Goal: Transaction & Acquisition: Download file/media

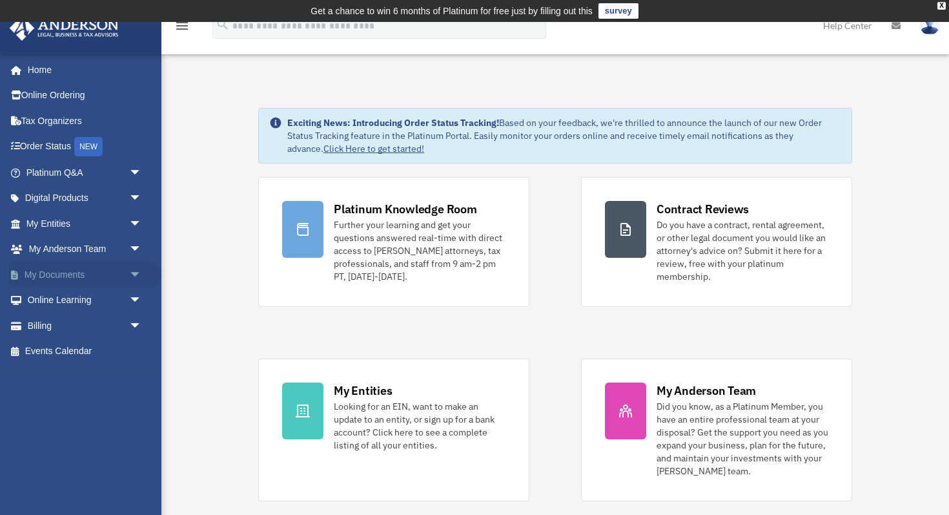
click at [132, 273] on span "arrow_drop_down" at bounding box center [142, 275] width 26 height 26
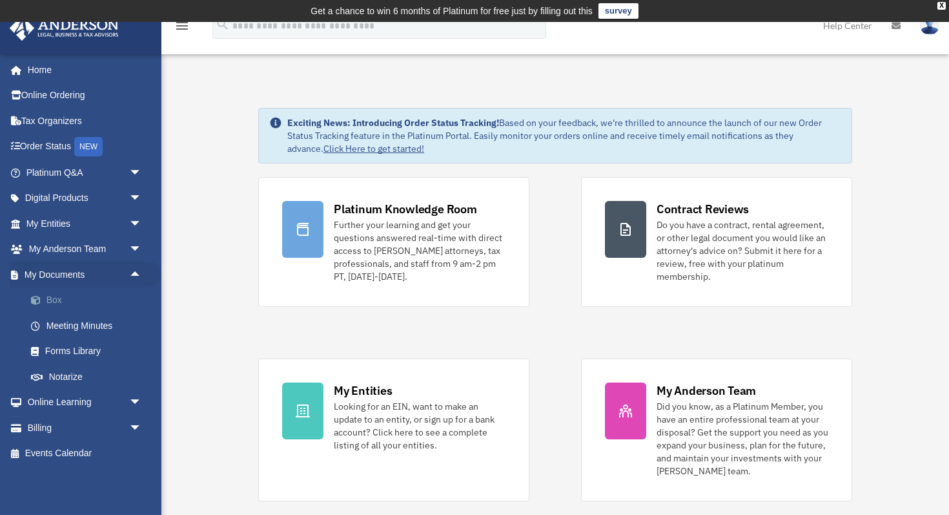
click at [67, 299] on link "Box" at bounding box center [89, 300] width 143 height 26
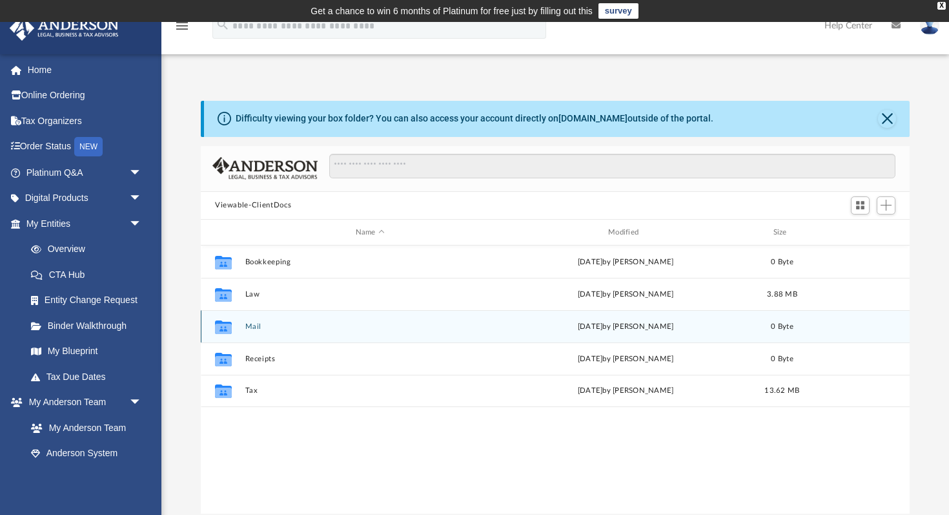
scroll to position [294, 709]
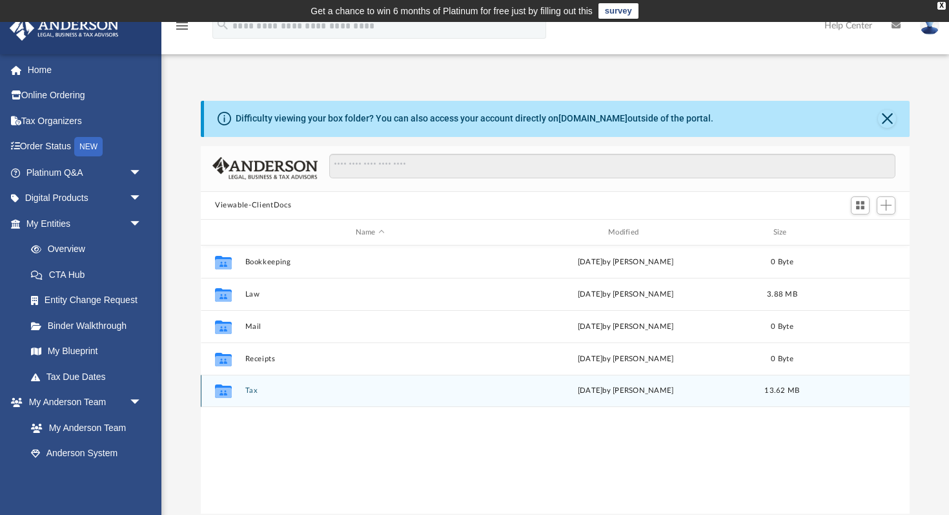
click at [269, 392] on button "Tax" at bounding box center [370, 391] width 250 height 8
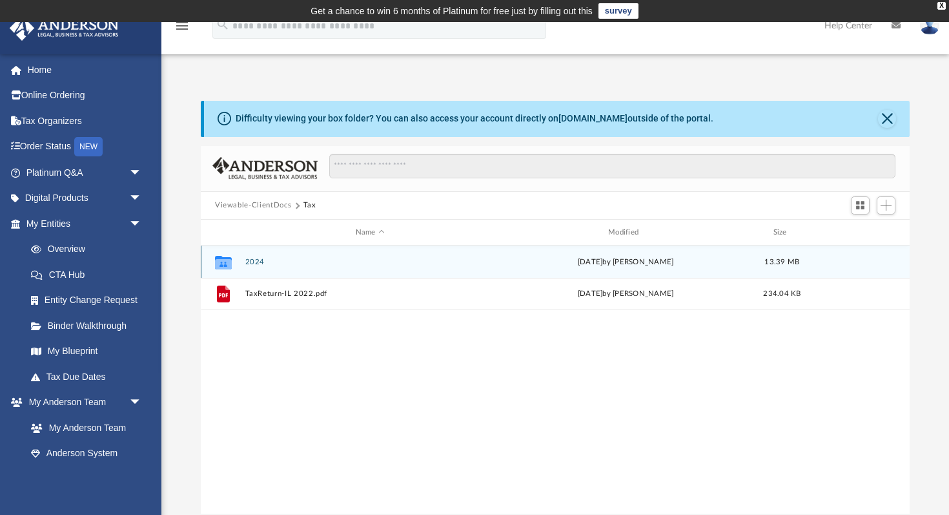
click at [242, 260] on div "Collaborated Folder 2024 [DATE] by [PERSON_NAME] 13.39 MB" at bounding box center [555, 261] width 709 height 32
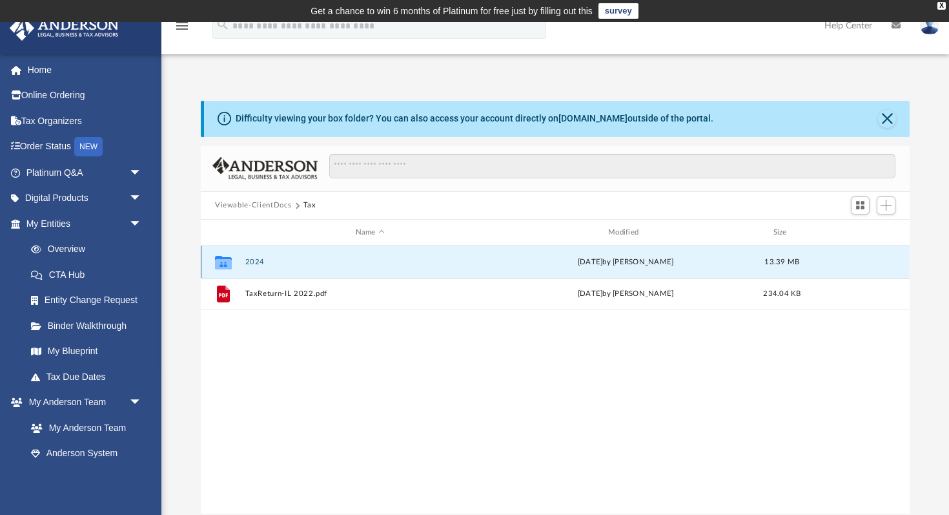
click at [253, 260] on button "2024" at bounding box center [370, 262] width 250 height 8
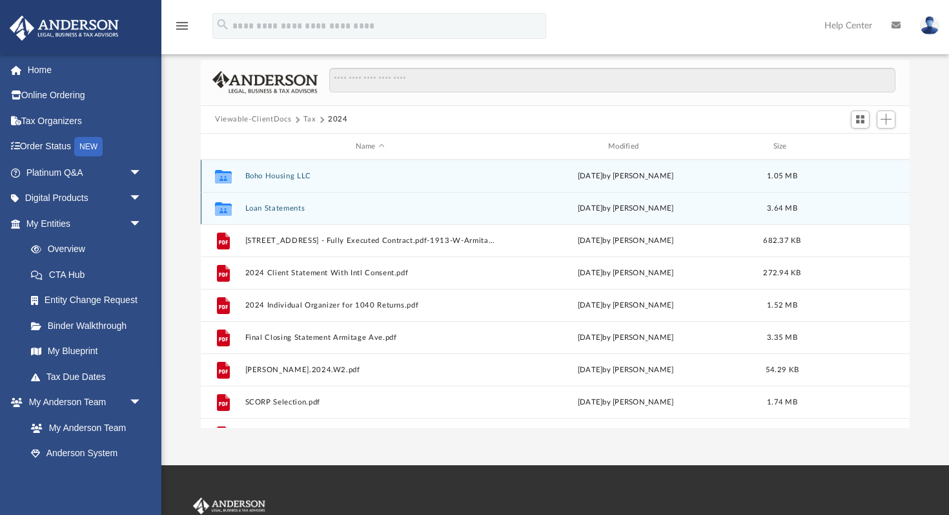
scroll to position [0, 0]
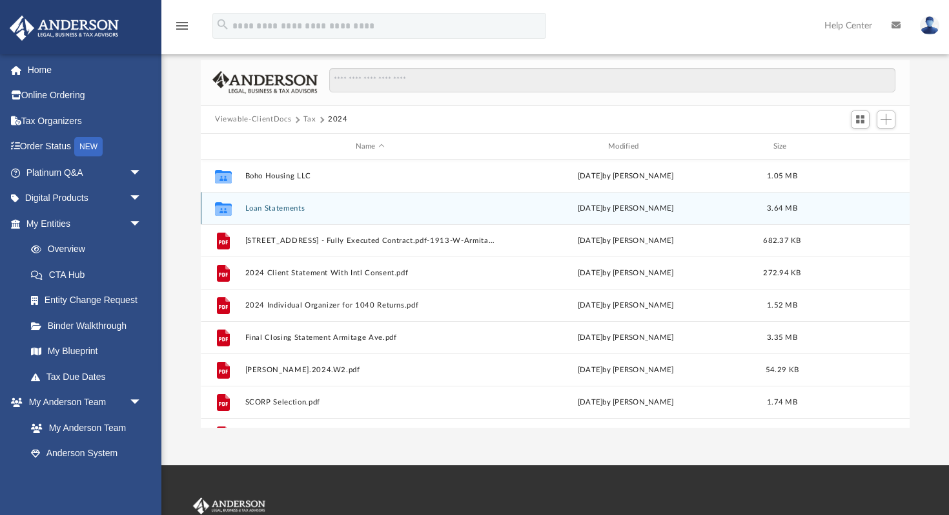
click at [291, 208] on button "Loan Statements" at bounding box center [370, 208] width 250 height 8
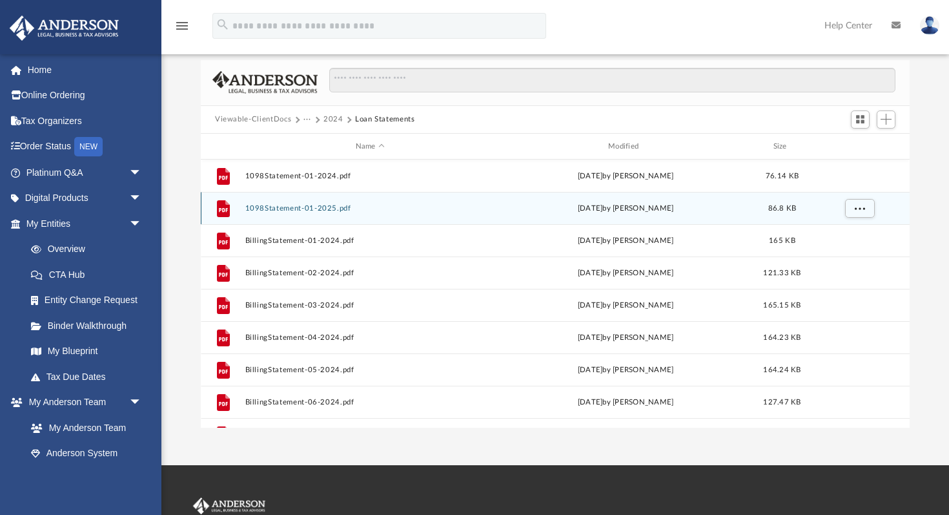
click at [287, 209] on button "1098Statement-01-2025.pdf" at bounding box center [370, 208] width 250 height 8
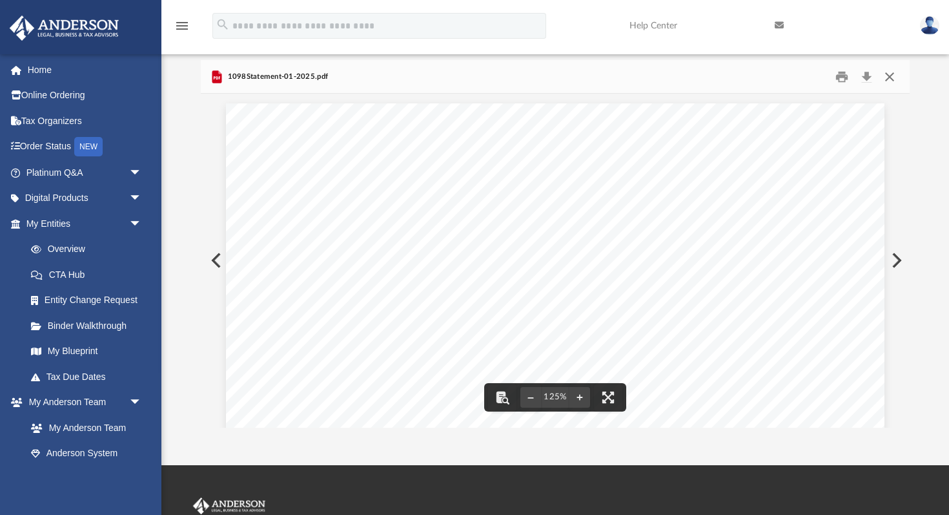
click at [891, 73] on button "Close" at bounding box center [889, 77] width 23 height 20
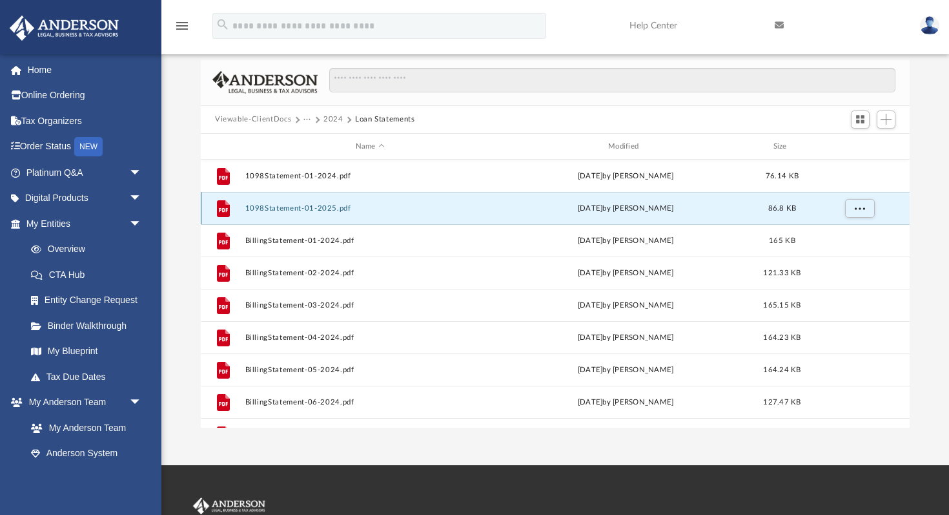
click at [311, 205] on button "1098Statement-01-2025.pdf" at bounding box center [370, 208] width 250 height 8
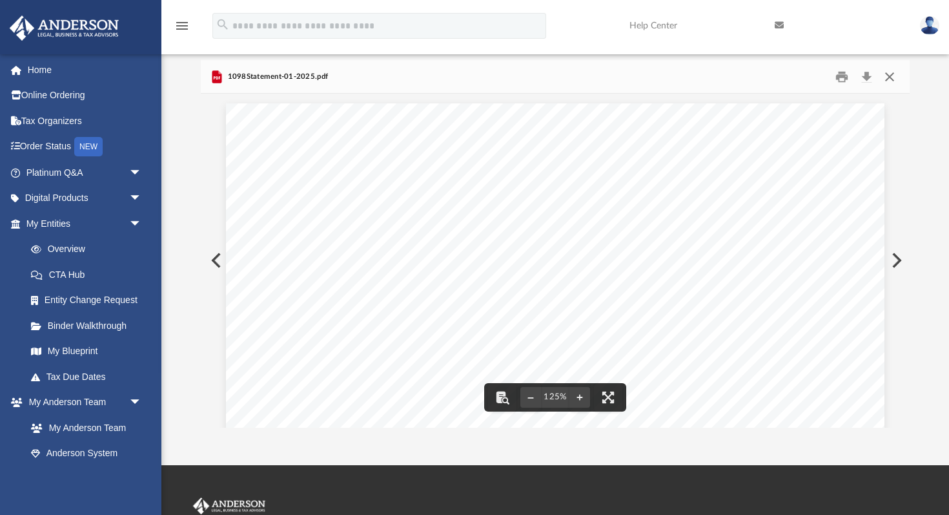
click at [890, 76] on button "Close" at bounding box center [889, 77] width 23 height 20
